Goal: Task Accomplishment & Management: Manage account settings

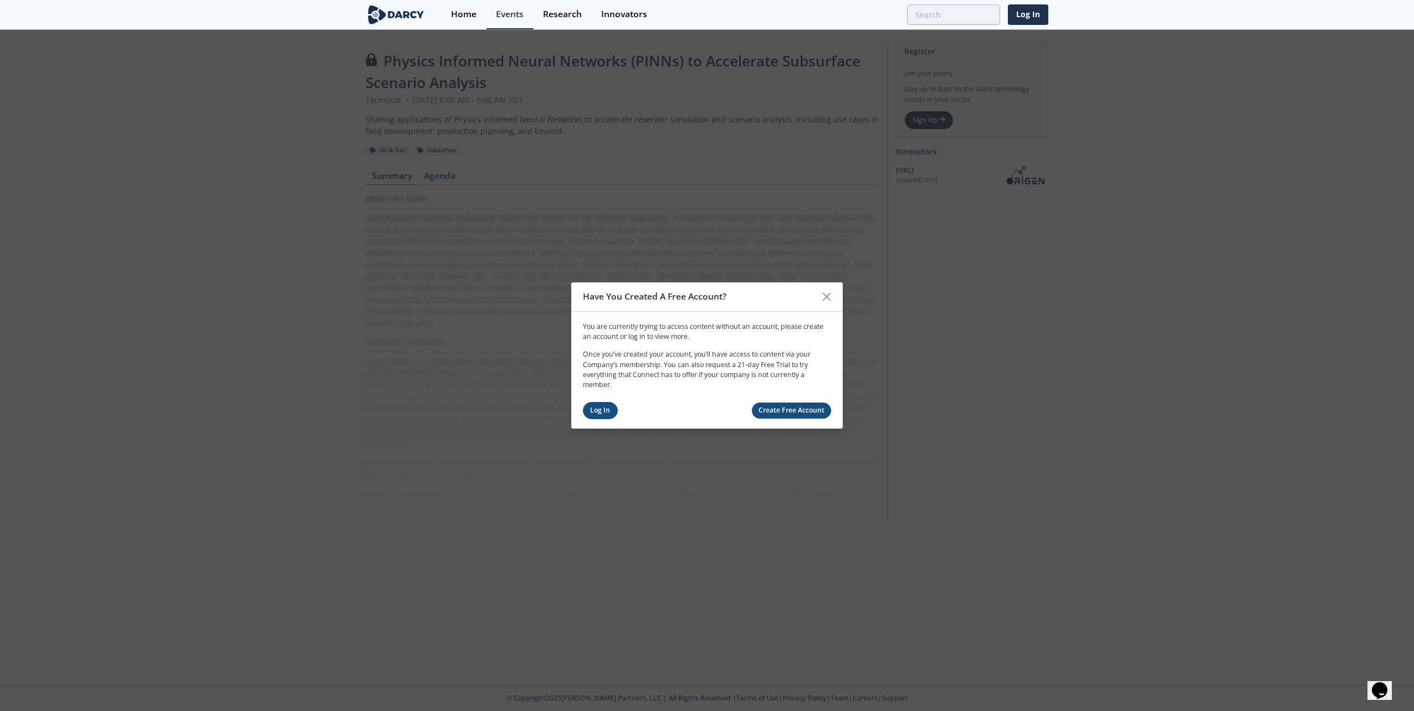
click at [602, 409] on link "Log In" at bounding box center [600, 410] width 35 height 17
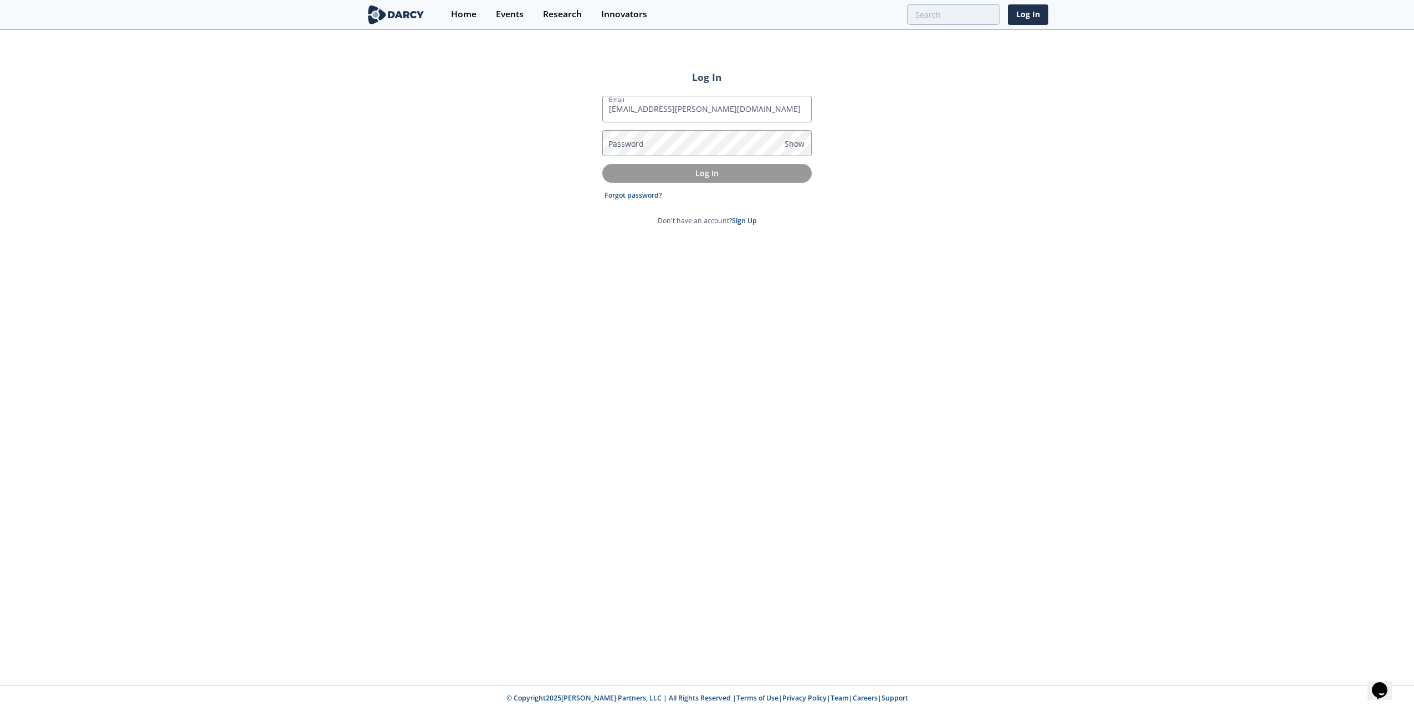
type input "[EMAIL_ADDRESS][PERSON_NAME][DOMAIN_NAME]"
click at [798, 140] on span "Show" at bounding box center [794, 144] width 20 height 12
click at [682, 169] on p "Log In" at bounding box center [707, 173] width 194 height 12
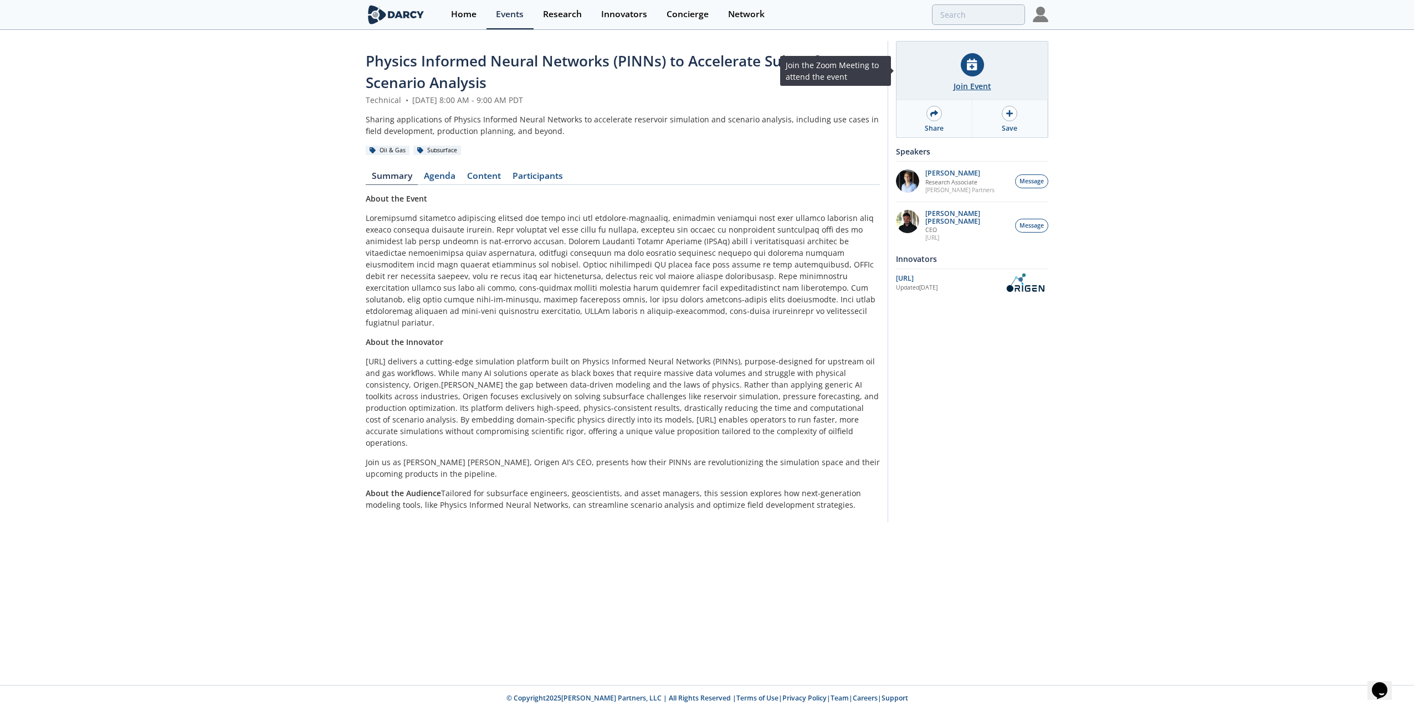
click at [968, 64] on icon at bounding box center [972, 65] width 10 height 12
